Goal: Task Accomplishment & Management: Use online tool/utility

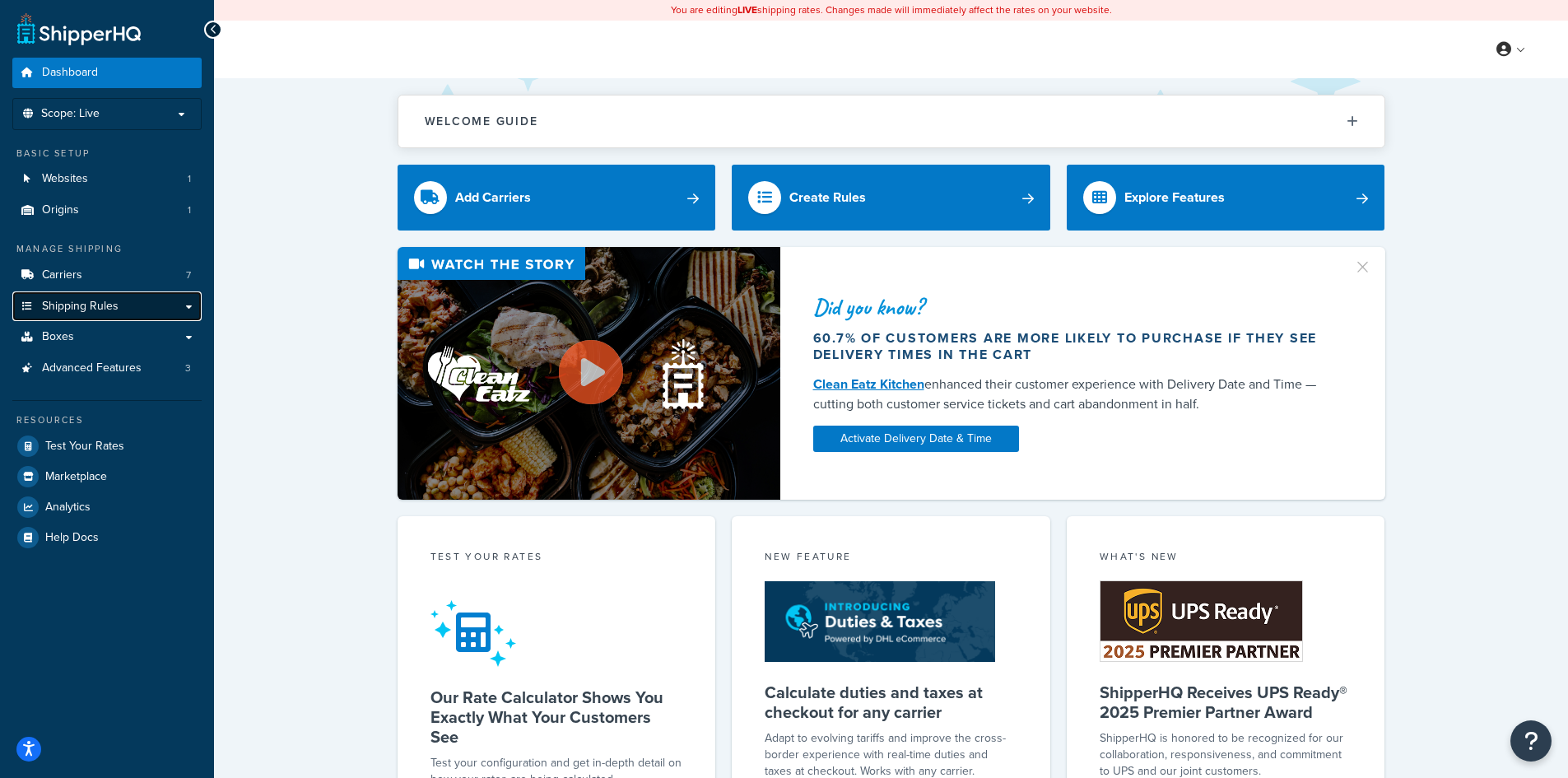
click at [138, 306] on link "Shipping Rules" at bounding box center [107, 307] width 189 height 30
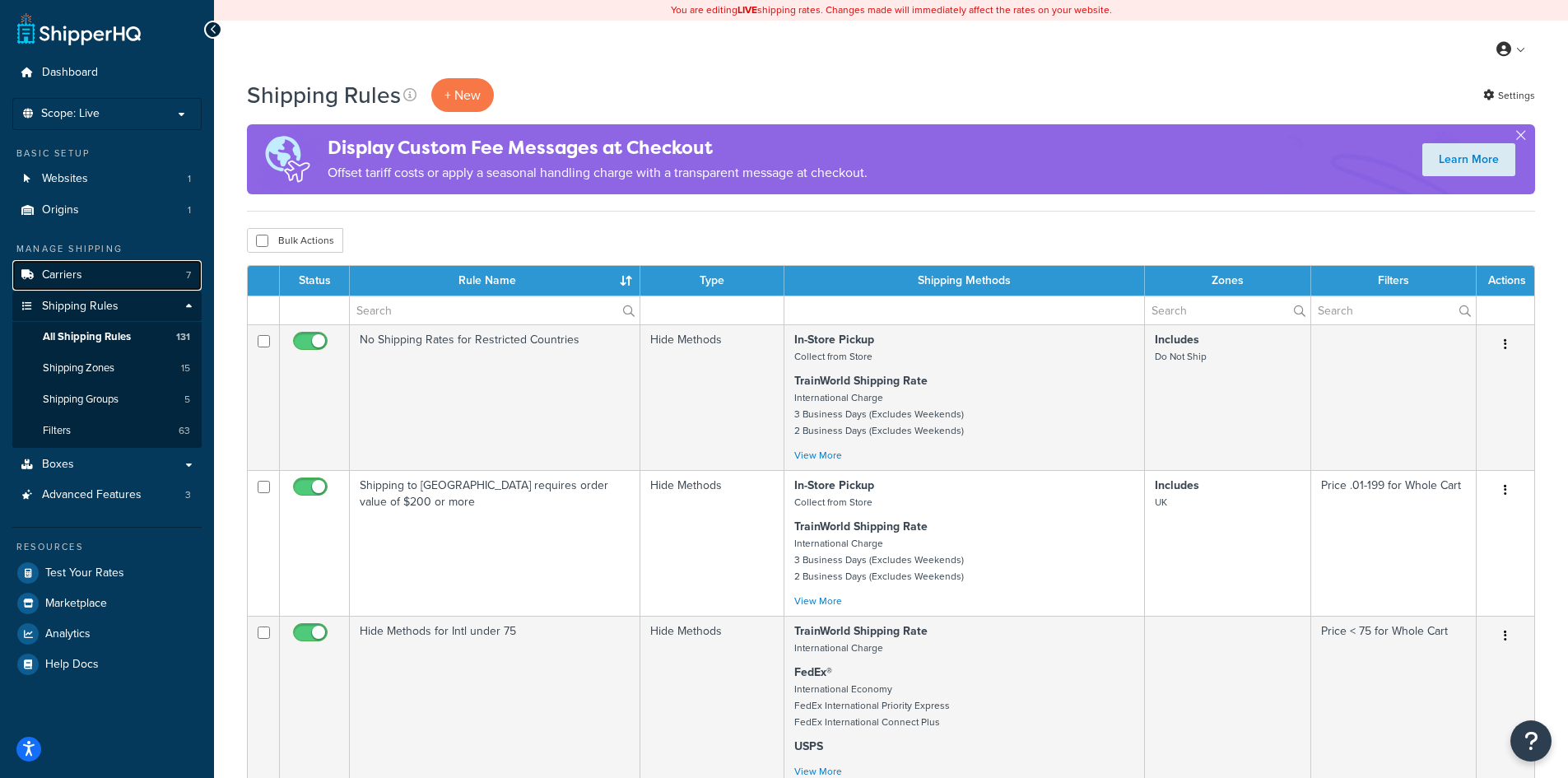
click at [126, 267] on link "Carriers 7" at bounding box center [107, 275] width 189 height 30
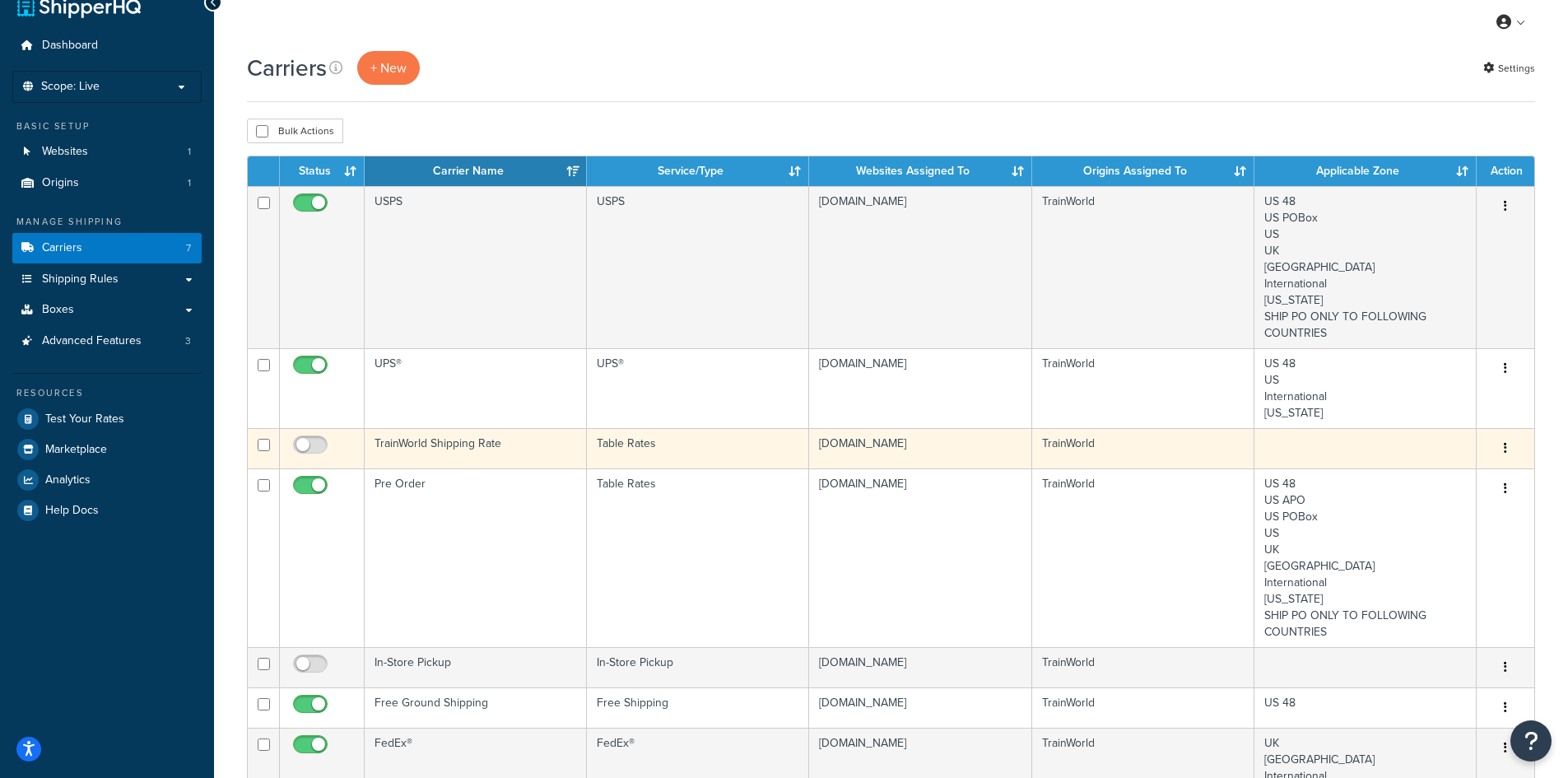
scroll to position [247, 0]
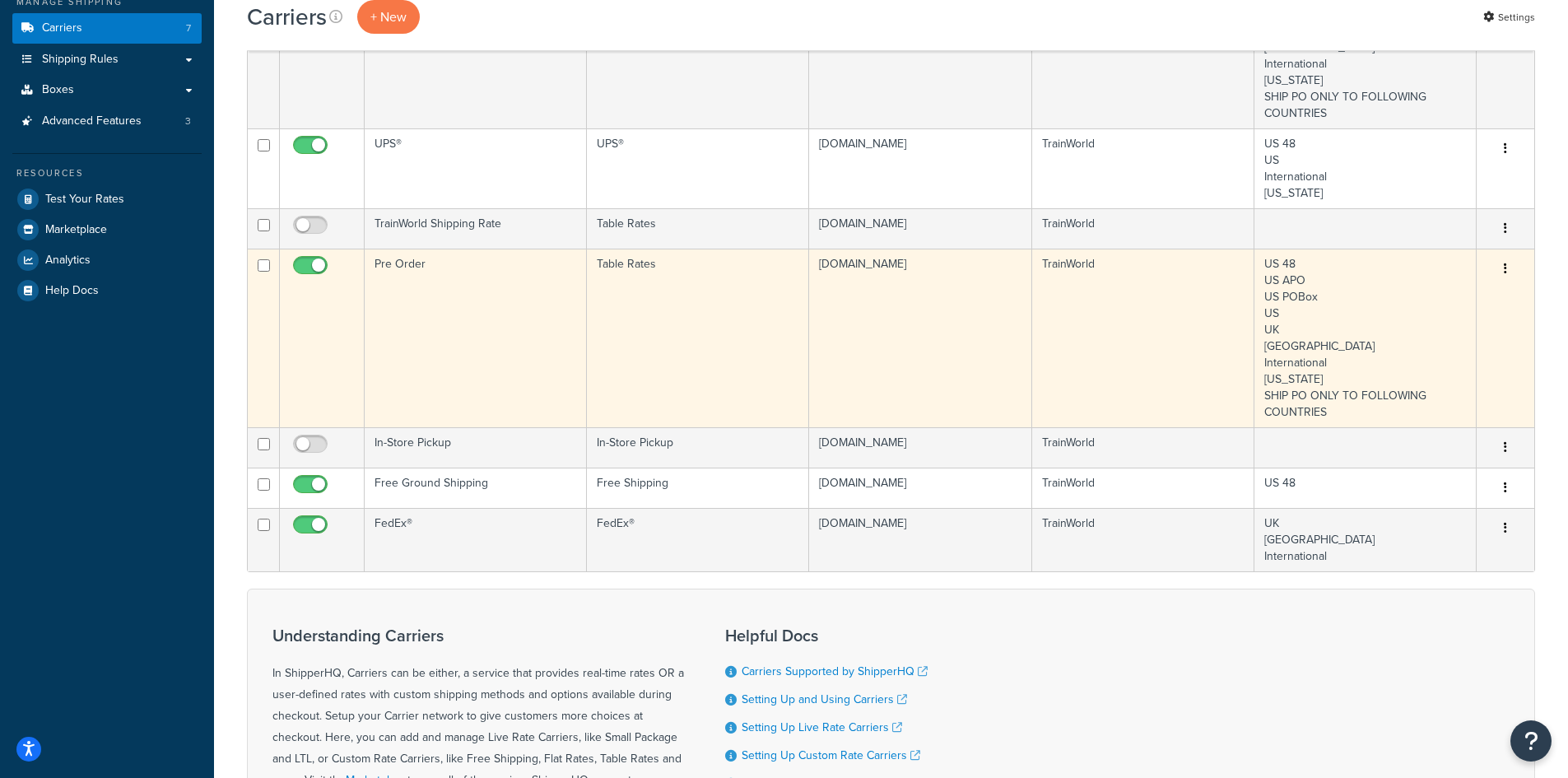
click at [785, 303] on td "Table Rates" at bounding box center [697, 338] width 222 height 179
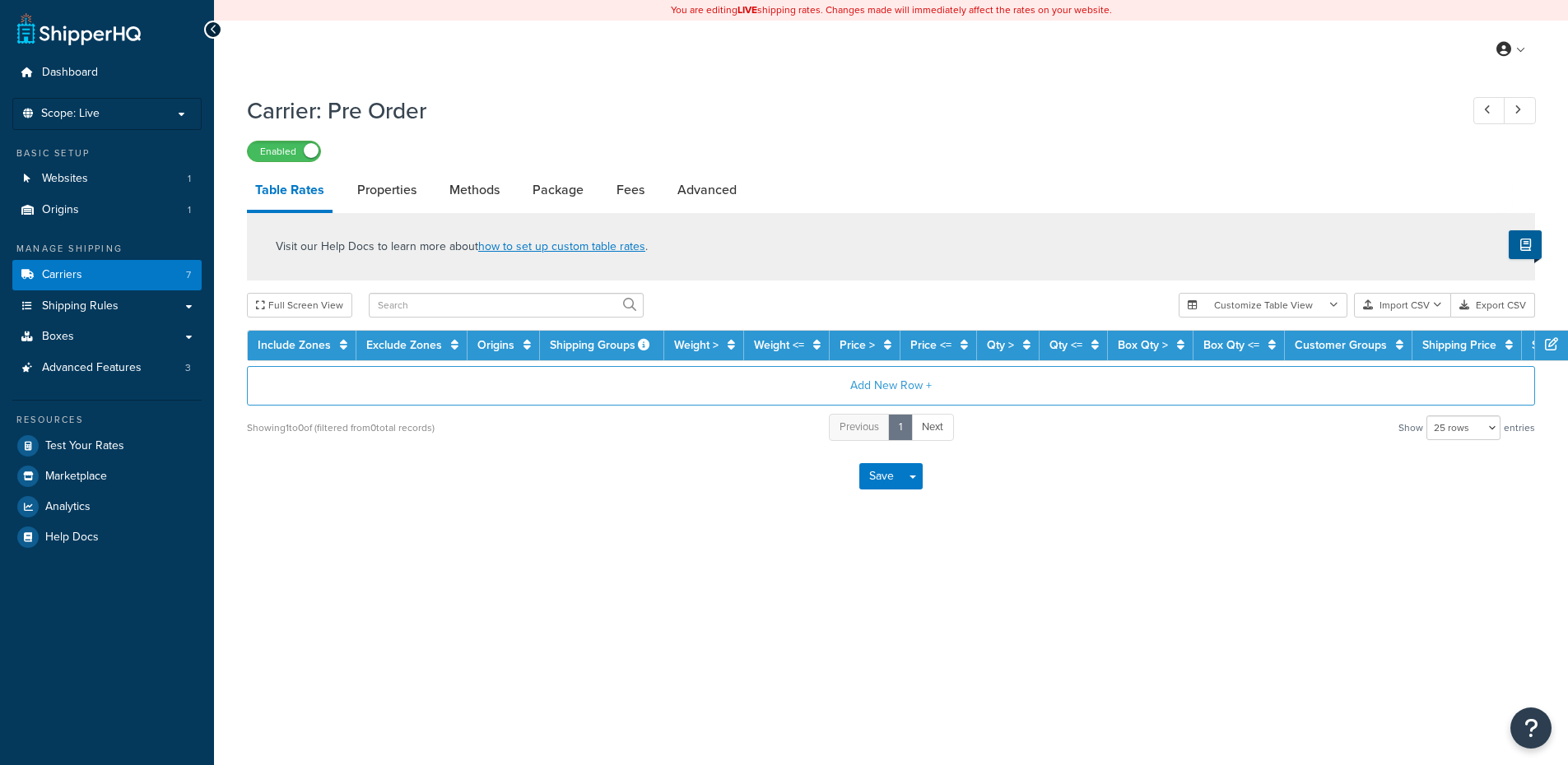
select select "25"
